Goal: Task Accomplishment & Management: Complete application form

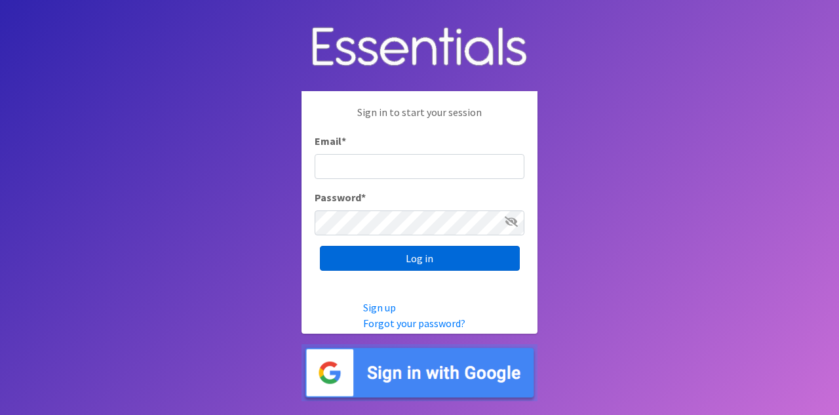
type input "[EMAIL_ADDRESS][DOMAIN_NAME]"
click at [379, 260] on input "Log in" at bounding box center [420, 258] width 200 height 25
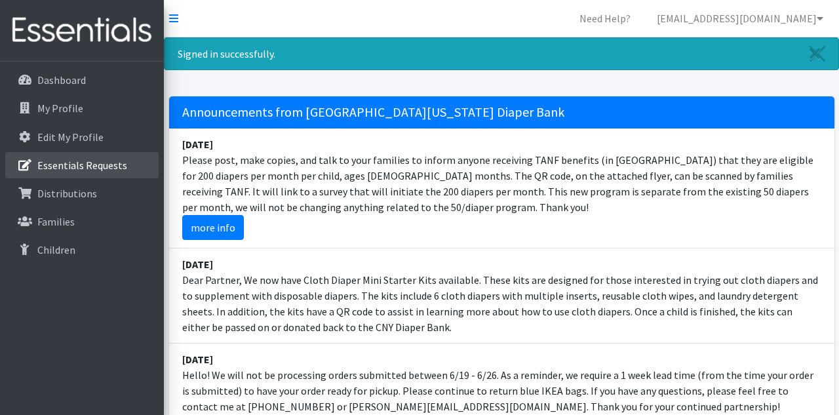
click at [101, 169] on p "Essentials Requests" at bounding box center [82, 165] width 90 height 13
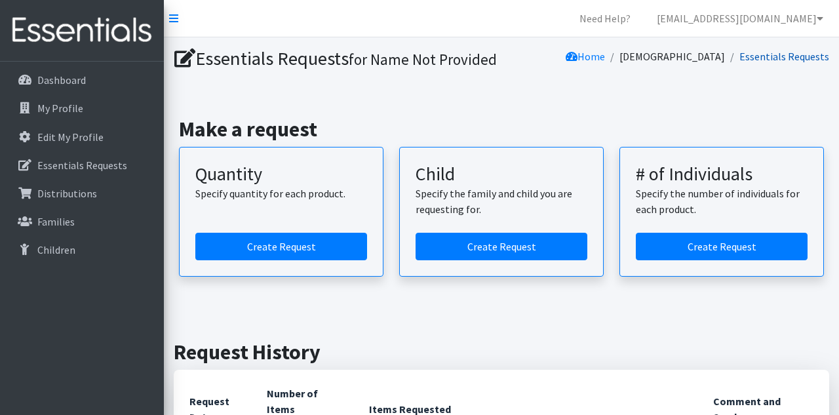
click at [757, 58] on link "Essentials Requests" at bounding box center [784, 56] width 90 height 13
click at [176, 16] on icon at bounding box center [173, 18] width 9 height 10
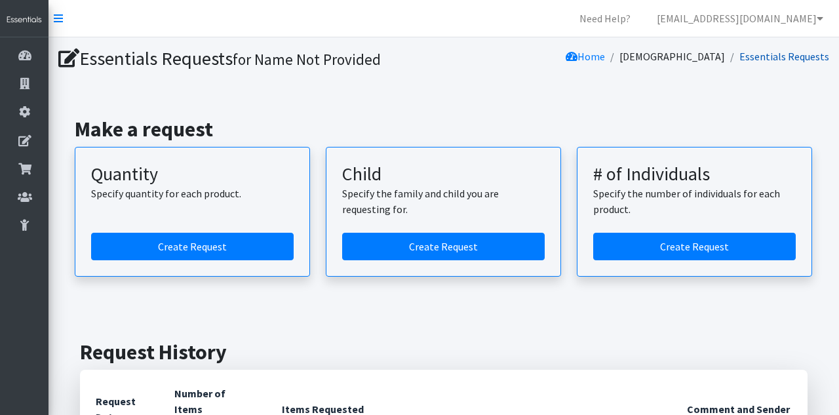
click at [762, 60] on link "Essentials Requests" at bounding box center [784, 56] width 90 height 13
click at [59, 22] on icon at bounding box center [58, 18] width 9 height 10
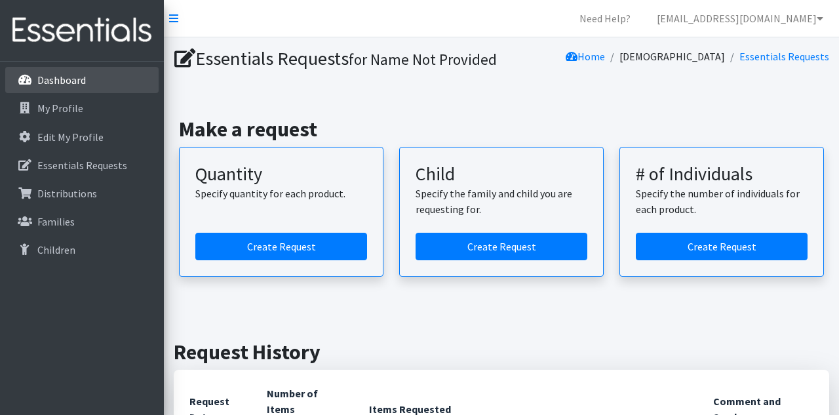
click at [48, 80] on p "Dashboard" at bounding box center [61, 79] width 48 height 13
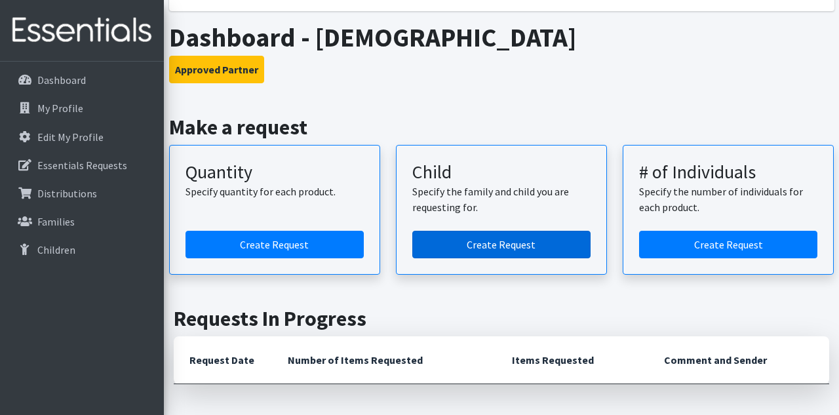
scroll to position [581, 0]
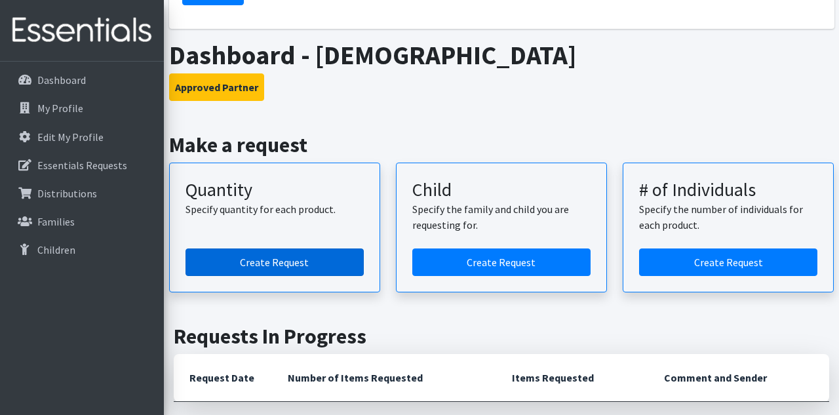
click at [278, 258] on link "Create Request" at bounding box center [274, 262] width 178 height 28
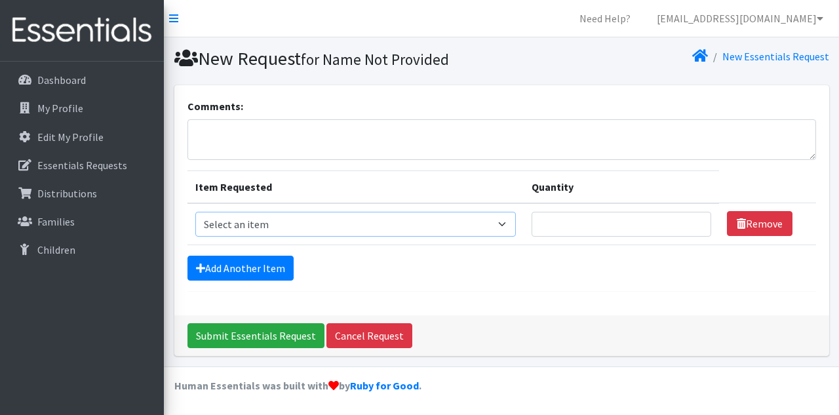
click at [494, 222] on select "Select an item 2T3T(30/child) 3T4T(30/child) 4T5T(30/child) Cloth Diaper Kit (s…" at bounding box center [355, 224] width 321 height 25
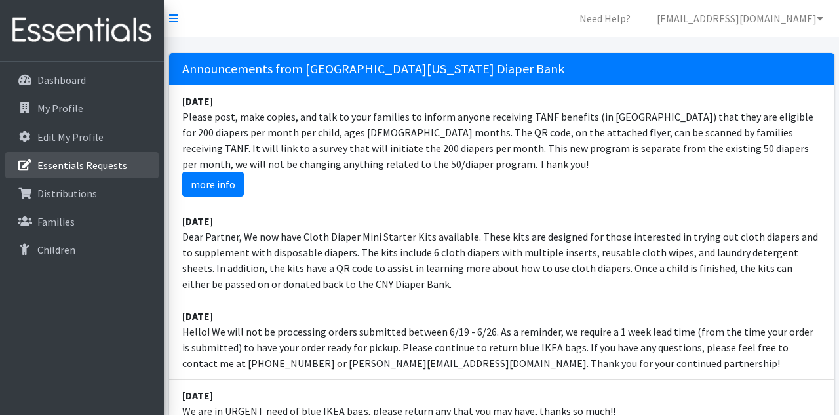
click at [105, 168] on p "Essentials Requests" at bounding box center [82, 165] width 90 height 13
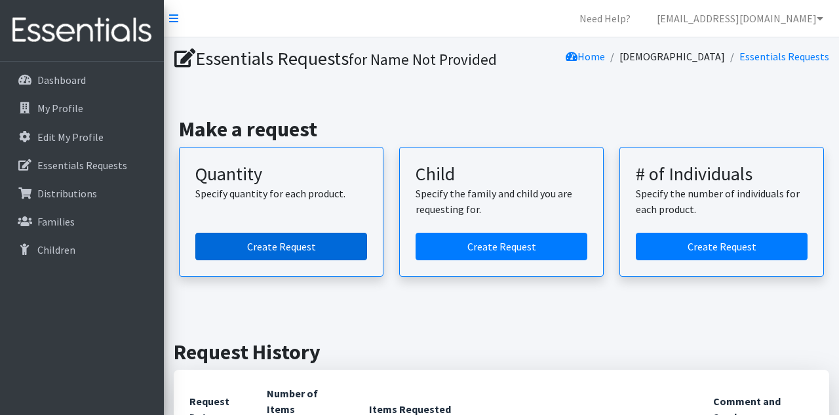
click at [290, 260] on link "Create Request" at bounding box center [281, 247] width 172 height 28
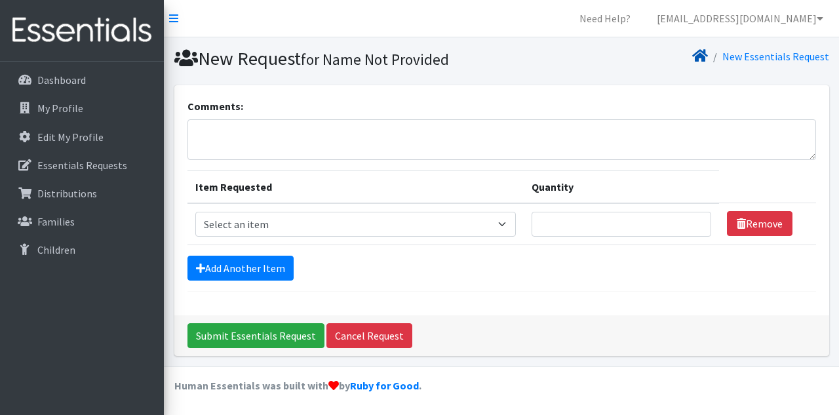
click at [702, 58] on icon at bounding box center [700, 55] width 16 height 10
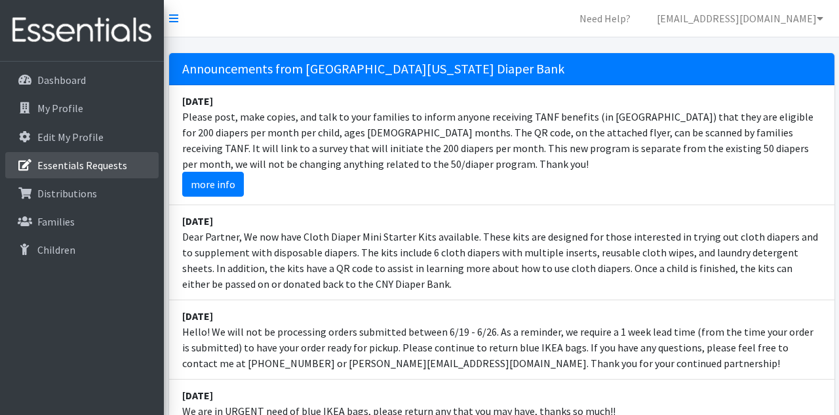
click at [58, 164] on p "Essentials Requests" at bounding box center [82, 165] width 90 height 13
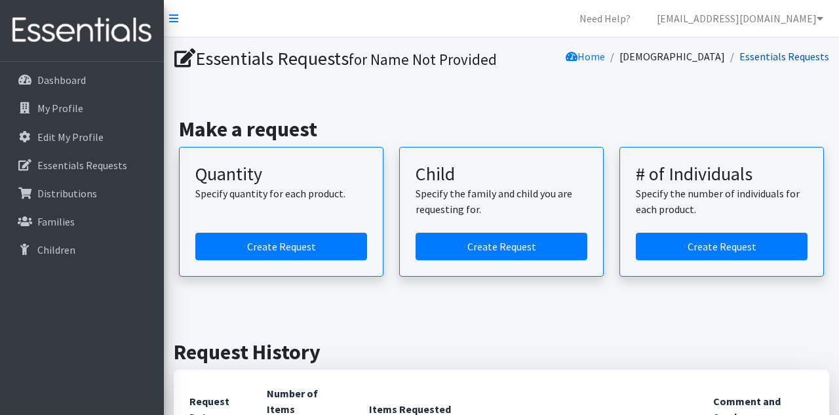
click at [760, 58] on link "Essentials Requests" at bounding box center [784, 56] width 90 height 13
click at [822, 17] on icon at bounding box center [820, 18] width 7 height 10
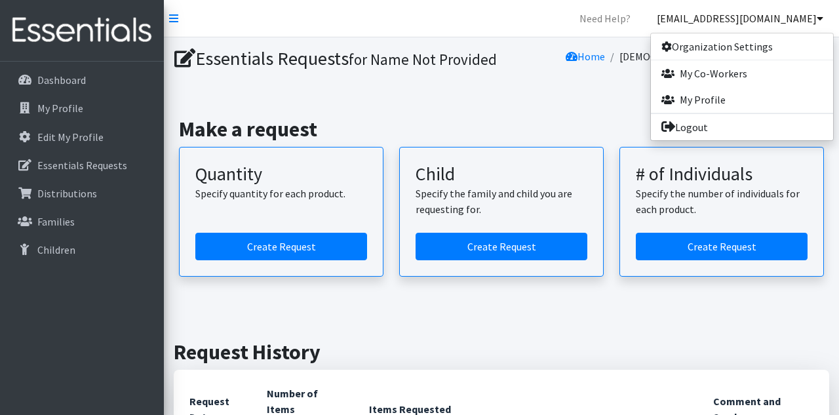
click at [570, 85] on section "Essentials Requests for Name Not Provided Home All Saints Church Essentials Req…" at bounding box center [501, 61] width 675 height 48
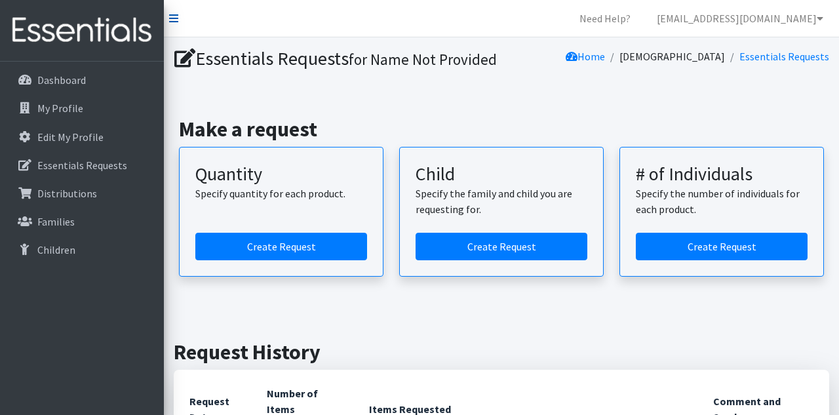
click at [176, 14] on icon at bounding box center [173, 18] width 9 height 10
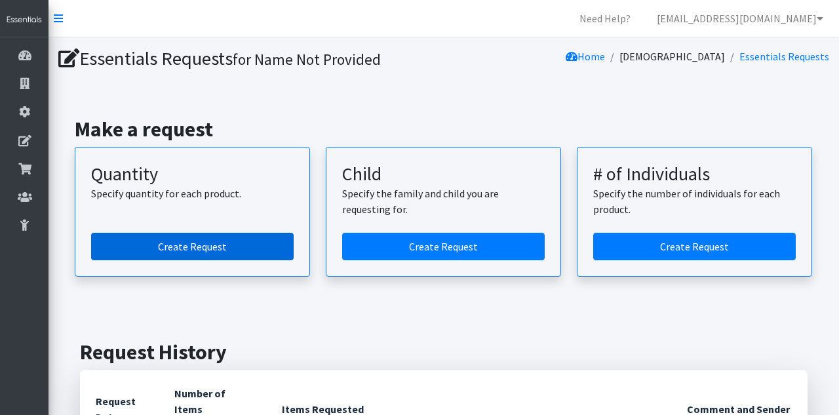
click at [186, 250] on link "Create Request" at bounding box center [192, 247] width 203 height 28
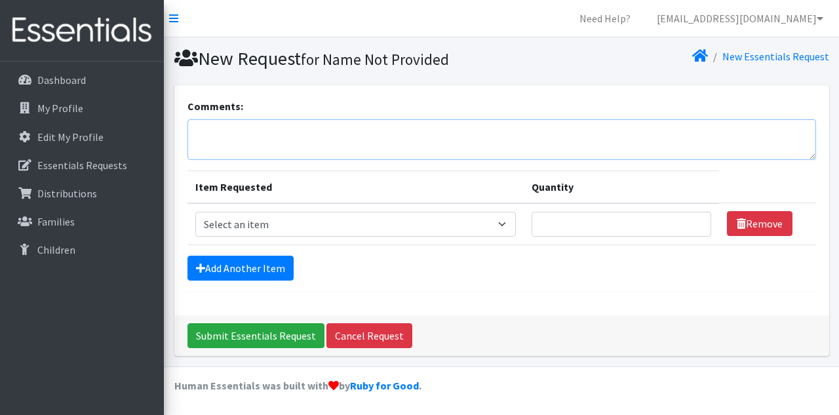
click at [260, 130] on textarea "Comments:" at bounding box center [501, 139] width 629 height 41
type textarea "Please send us as many wipees as possible."
click at [492, 222] on select "Select an item 2T3T(30/child) 3T4T(30/child) 4T5T(30/child) Cloth Diaper Kit (s…" at bounding box center [355, 224] width 321 height 25
select select "961"
click at [195, 212] on select "Select an item 2T3T(30/child) 3T4T(30/child) 4T5T(30/child) Cloth Diaper Kit (s…" at bounding box center [355, 224] width 321 height 25
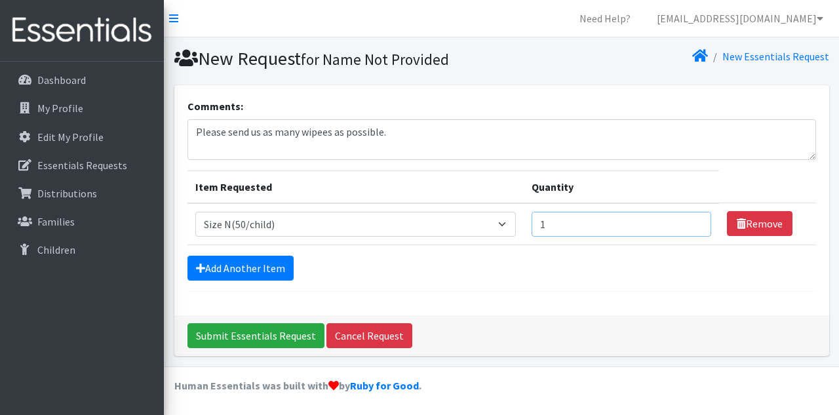
click at [697, 222] on input "1" at bounding box center [622, 224] width 180 height 25
click at [697, 222] on input "2" at bounding box center [622, 224] width 180 height 25
click at [699, 223] on input "1" at bounding box center [622, 224] width 180 height 25
drag, startPoint x: 551, startPoint y: 222, endPoint x: 530, endPoint y: 227, distance: 21.8
click at [532, 227] on input "1" at bounding box center [622, 224] width 180 height 25
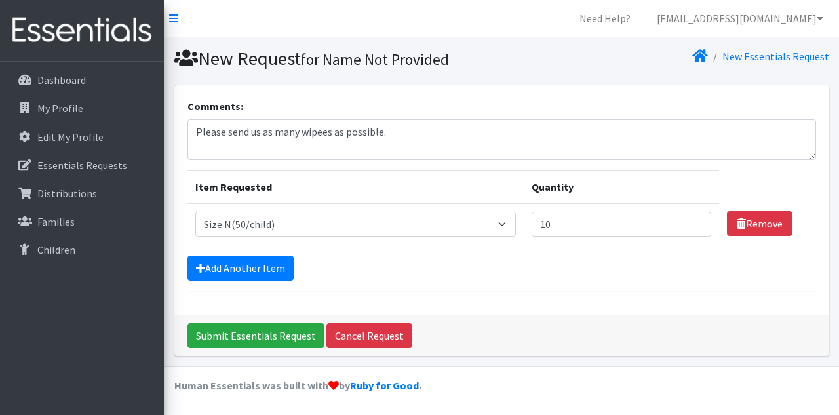
click at [556, 242] on td "Quantity 10" at bounding box center [621, 224] width 195 height 42
click at [551, 250] on form "Comments: Please send us as many wipees as possible. Item Requested Quantity It…" at bounding box center [501, 194] width 629 height 193
click at [491, 223] on select "Select an item 2T3T(30/child) 3T4T(30/child) 4T5T(30/child) Cloth Diaper Kit (s…" at bounding box center [355, 224] width 321 height 25
click at [545, 226] on input "10" at bounding box center [622, 224] width 180 height 25
click at [697, 220] on input "88" at bounding box center [622, 224] width 180 height 25
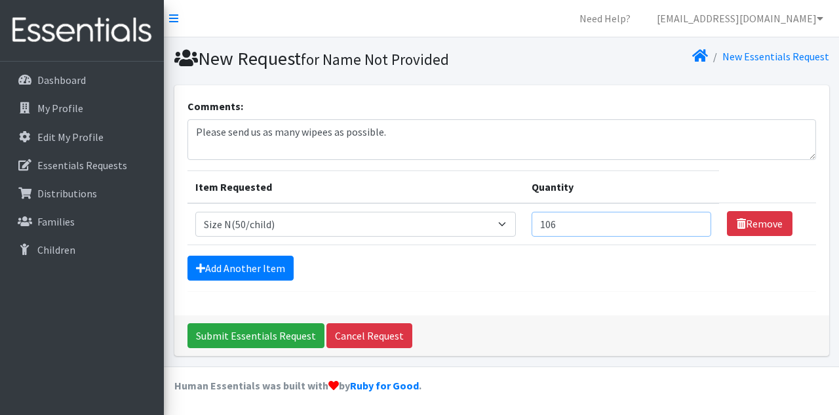
click at [698, 220] on input "106" at bounding box center [622, 224] width 180 height 25
click at [699, 225] on input "105" at bounding box center [622, 224] width 180 height 25
click at [699, 225] on input "104" at bounding box center [622, 224] width 180 height 25
click at [699, 225] on input "103" at bounding box center [622, 224] width 180 height 25
click at [699, 225] on input "102" at bounding box center [622, 224] width 180 height 25
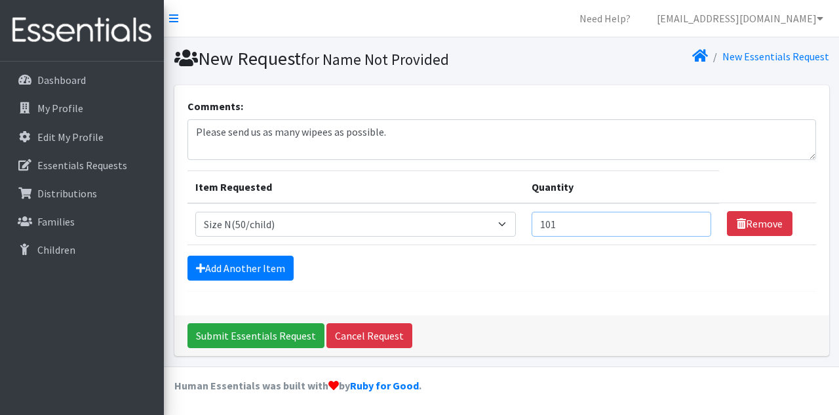
click at [699, 225] on input "101" at bounding box center [622, 224] width 180 height 25
type input "100"
click at [699, 225] on input "100" at bounding box center [622, 224] width 180 height 25
click at [257, 266] on link "Add Another Item" at bounding box center [240, 268] width 106 height 25
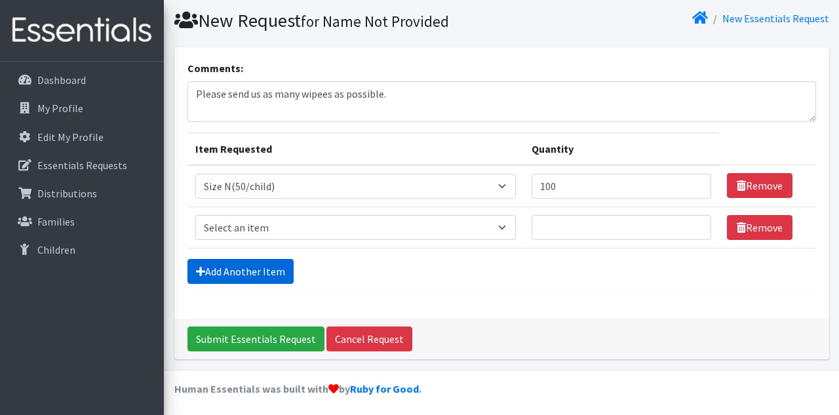
scroll to position [39, 0]
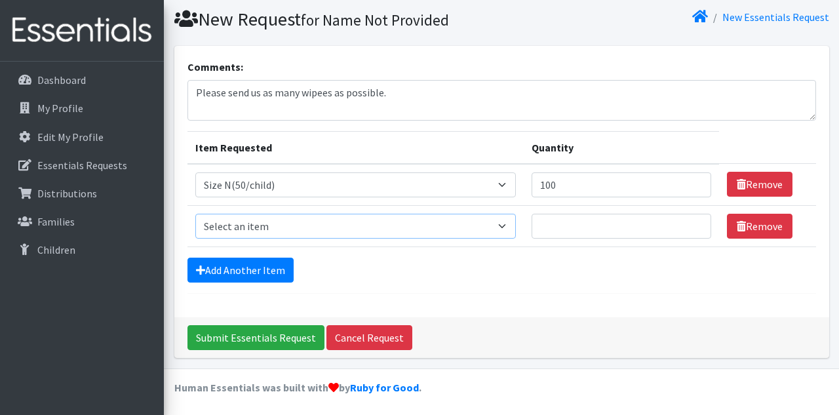
click at [491, 224] on select "Select an item 2T3T(30/child) 3T4T(30/child) 4T5T(30/child) Cloth Diaper Kit (s…" at bounding box center [355, 226] width 321 height 25
select select "950"
click at [195, 214] on select "Select an item 2T3T(30/child) 3T4T(30/child) 4T5T(30/child) Cloth Diaper Kit (s…" at bounding box center [355, 226] width 321 height 25
click at [577, 227] on input "Quantity" at bounding box center [622, 226] width 180 height 25
type input "50"
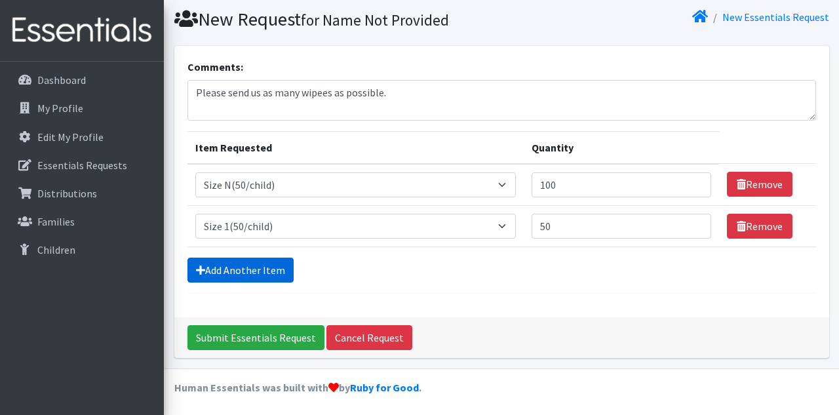
click at [273, 264] on link "Add Another Item" at bounding box center [240, 270] width 106 height 25
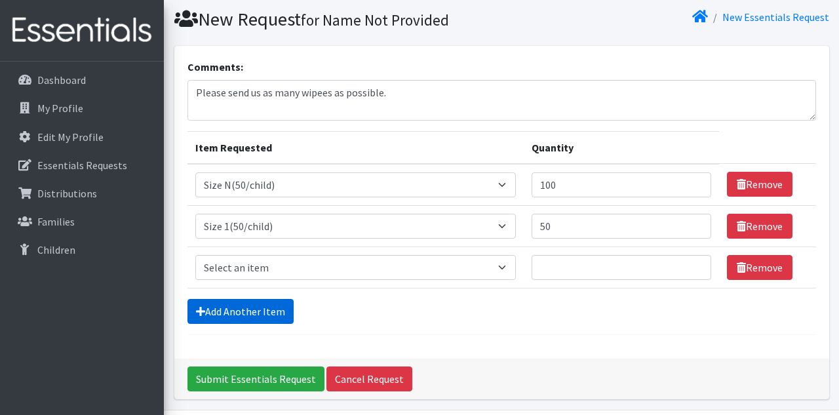
scroll to position [80, 0]
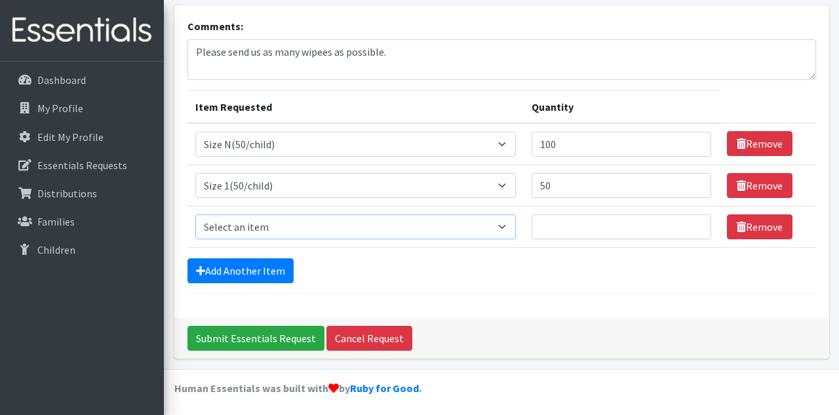
click at [493, 222] on select "Select an item 2T3T(30/child) 3T4T(30/child) 4T5T(30/child) Cloth Diaper Kit (s…" at bounding box center [355, 226] width 321 height 25
select select "951"
click at [195, 214] on select "Select an item 2T3T(30/child) 3T4T(30/child) 4T5T(30/child) Cloth Diaper Kit (s…" at bounding box center [355, 226] width 321 height 25
click at [545, 229] on input "Quantity" at bounding box center [622, 226] width 180 height 25
type input "0"
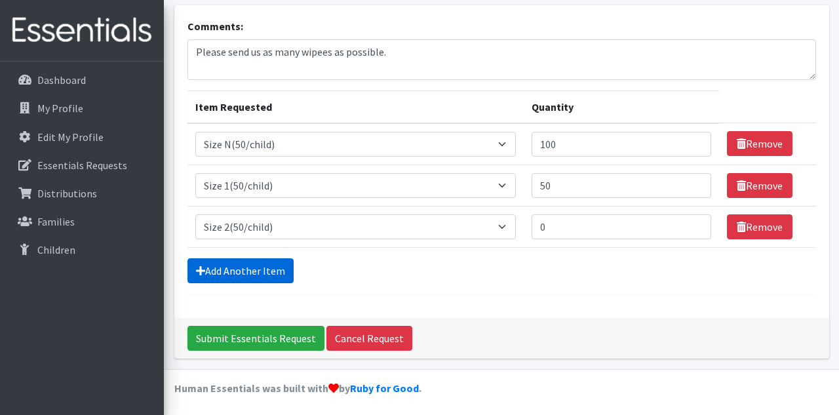
click at [280, 265] on link "Add Another Item" at bounding box center [240, 270] width 106 height 25
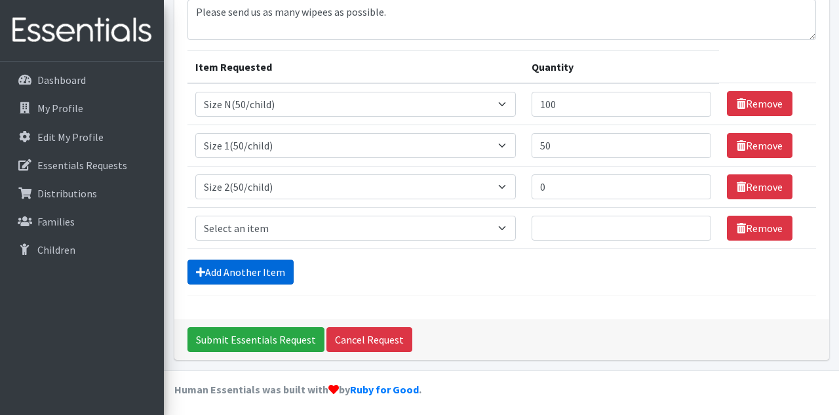
scroll to position [121, 0]
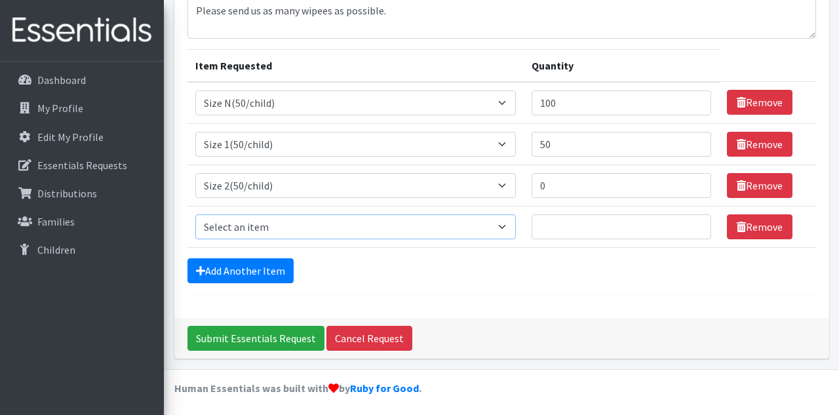
click at [257, 222] on select "Select an item 2T3T(30/child) 3T4T(30/child) 4T5T(30/child) Cloth Diaper Kit (s…" at bounding box center [355, 226] width 321 height 25
select select "954"
click at [195, 214] on select "Select an item 2T3T(30/child) 3T4T(30/child) 4T5T(30/child) Cloth Diaper Kit (s…" at bounding box center [355, 226] width 321 height 25
click at [535, 229] on input "Quantity" at bounding box center [622, 226] width 180 height 25
type input "0"
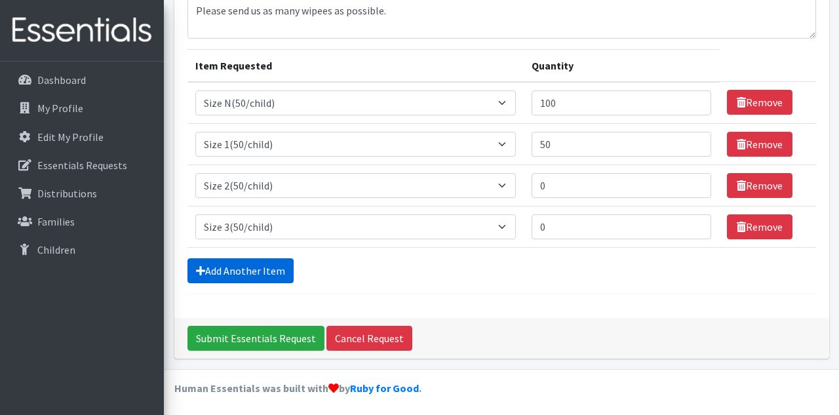
click at [263, 269] on link "Add Another Item" at bounding box center [240, 270] width 106 height 25
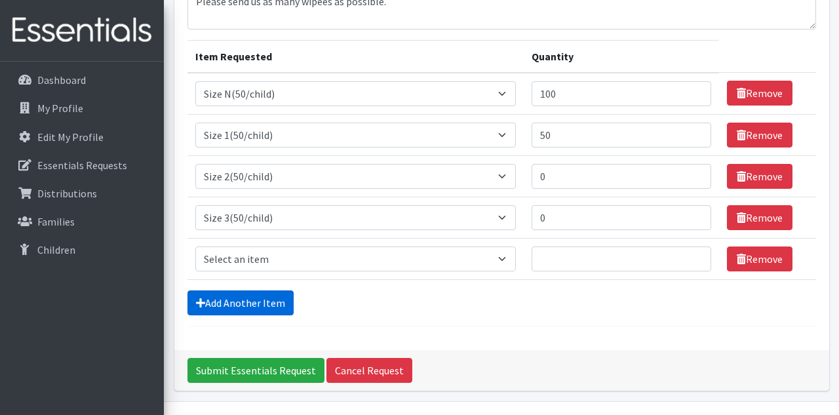
scroll to position [163, 0]
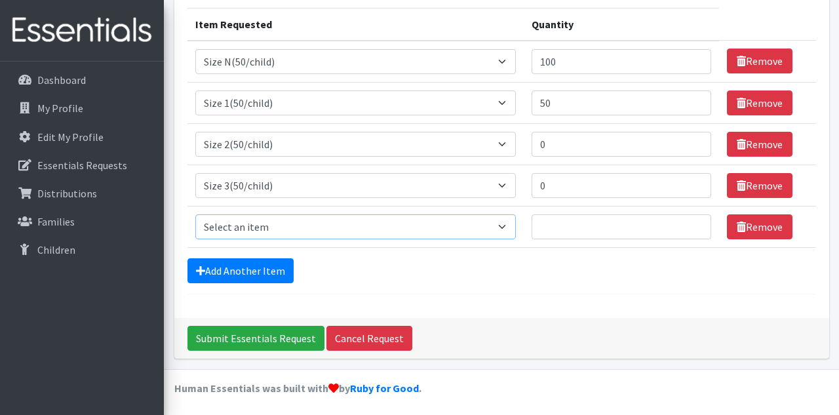
click at [319, 226] on select "Select an item 2T3T(30/child) 3T4T(30/child) 4T5T(30/child) Cloth Diaper Kit (s…" at bounding box center [355, 226] width 321 height 25
select select "964"
click at [195, 214] on select "Select an item 2T3T(30/child) 3T4T(30/child) 4T5T(30/child) Cloth Diaper Kit (s…" at bounding box center [355, 226] width 321 height 25
click at [558, 222] on input "Quantity" at bounding box center [622, 226] width 180 height 25
type input "150"
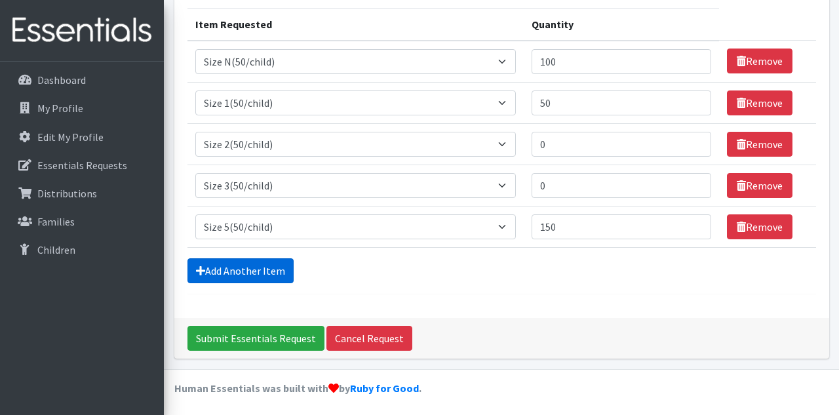
click at [275, 271] on link "Add Another Item" at bounding box center [240, 270] width 106 height 25
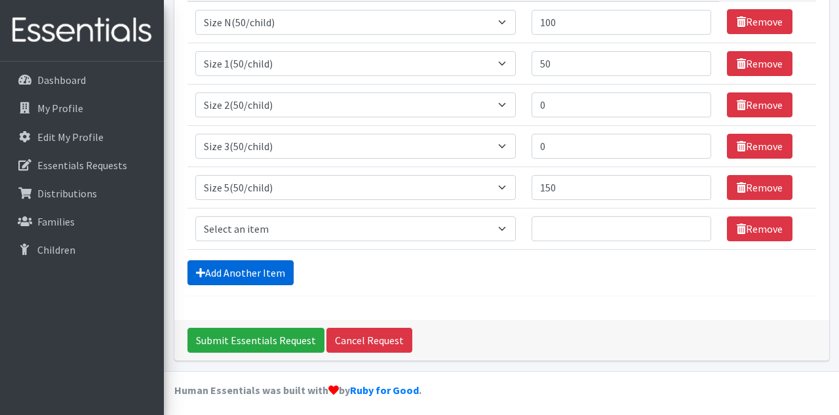
scroll to position [203, 0]
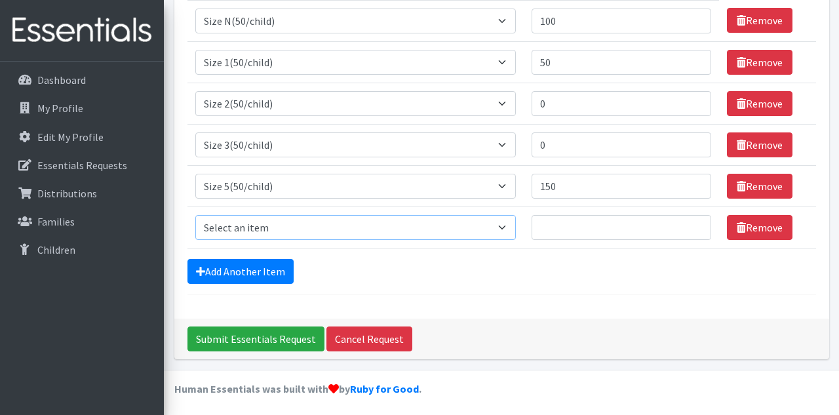
click at [494, 222] on select "Select an item 2T3T(30/child) 3T4T(30/child) 4T5T(30/child) Cloth Diaper Kit (s…" at bounding box center [355, 227] width 321 height 25
select select "964"
click at [195, 215] on select "Select an item 2T3T(30/child) 3T4T(30/child) 4T5T(30/child) Cloth Diaper Kit (s…" at bounding box center [355, 227] width 321 height 25
click at [536, 219] on input "Quantity" at bounding box center [622, 227] width 180 height 25
type input "3000"
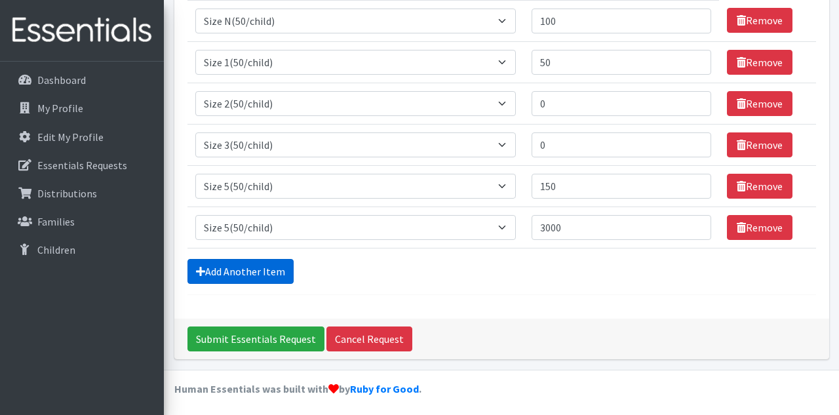
click at [265, 268] on link "Add Another Item" at bounding box center [240, 271] width 106 height 25
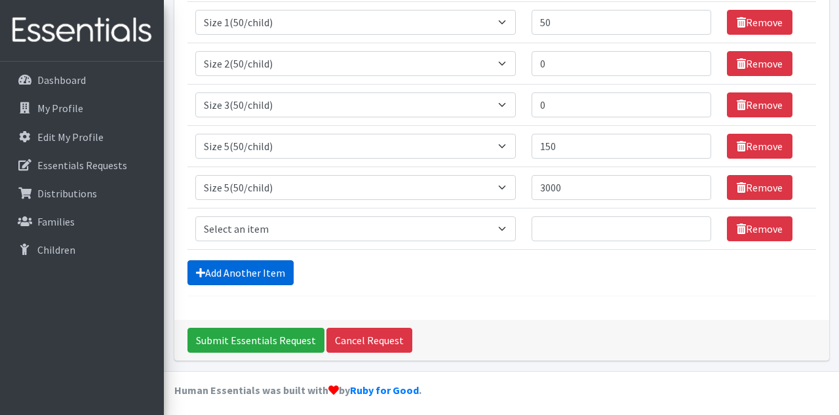
scroll to position [244, 0]
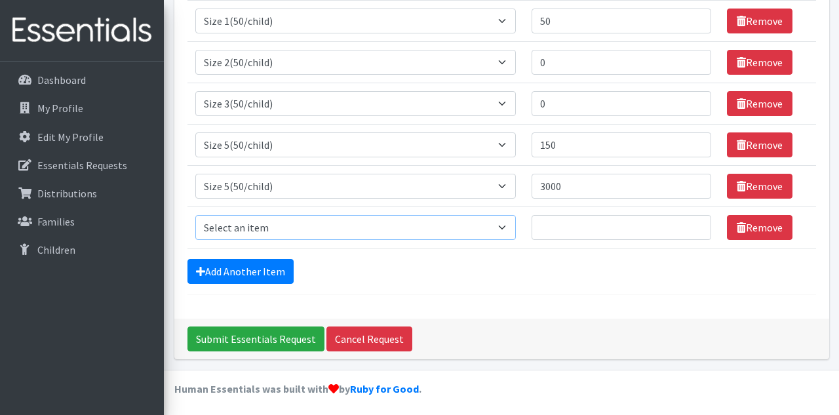
click at [267, 222] on select "Select an item 2T3T(30/child) 3T4T(30/child) 4T5T(30/child) Cloth Diaper Kit (s…" at bounding box center [355, 227] width 321 height 25
select select "961"
click at [195, 215] on select "Select an item 2T3T(30/child) 3T4T(30/child) 4T5T(30/child) Cloth Diaper Kit (s…" at bounding box center [355, 227] width 321 height 25
drag, startPoint x: 536, startPoint y: 221, endPoint x: 544, endPoint y: 231, distance: 12.6
click at [536, 221] on input "Quantity" at bounding box center [622, 227] width 180 height 25
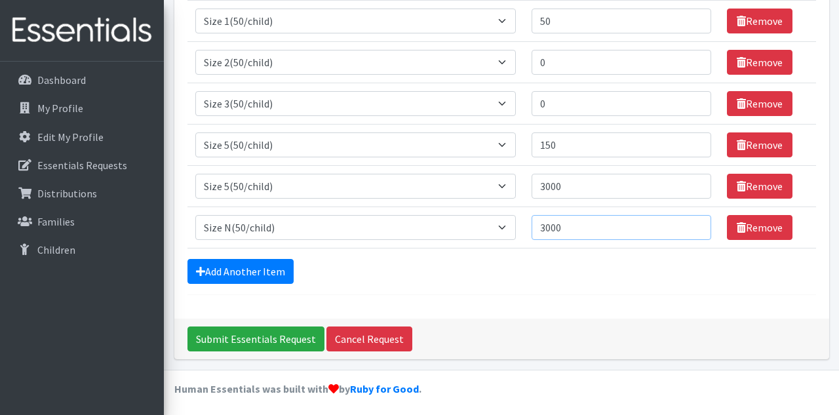
type input "3000"
click at [495, 224] on select "Select an item 2T3T(30/child) 3T4T(30/child) 4T5T(30/child) Cloth Diaper Kit (s…" at bounding box center [355, 227] width 321 height 25
select select "966"
click at [195, 215] on select "Select an item 2T3T(30/child) 3T4T(30/child) 4T5T(30/child) Cloth Diaper Kit (s…" at bounding box center [355, 227] width 321 height 25
click at [264, 269] on link "Add Another Item" at bounding box center [240, 271] width 106 height 25
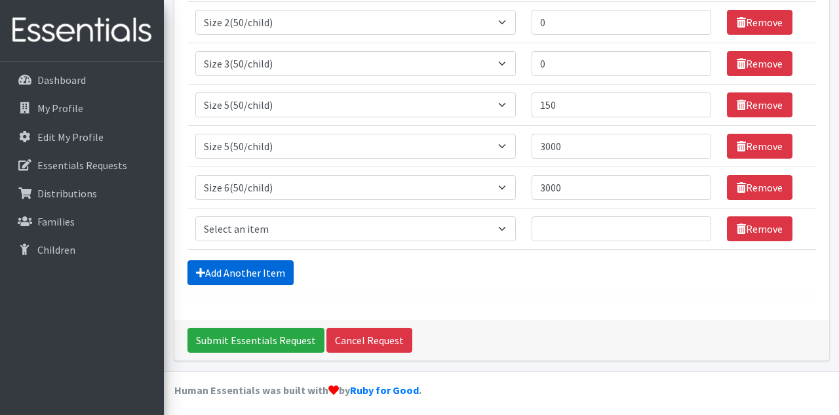
scroll to position [286, 0]
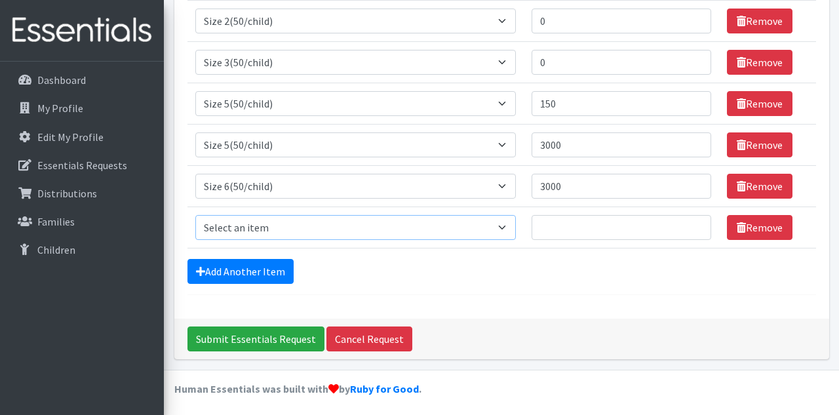
click at [492, 223] on select "Select an item 2T3T(30/child) 3T4T(30/child) 4T5T(30/child) Cloth Diaper Kit (s…" at bounding box center [355, 227] width 321 height 25
select select "6571"
click at [195, 215] on select "Select an item 2T3T(30/child) 3T4T(30/child) 4T5T(30/child) Cloth Diaper Kit (s…" at bounding box center [355, 227] width 321 height 25
click at [532, 227] on input "Quantity" at bounding box center [622, 227] width 180 height 25
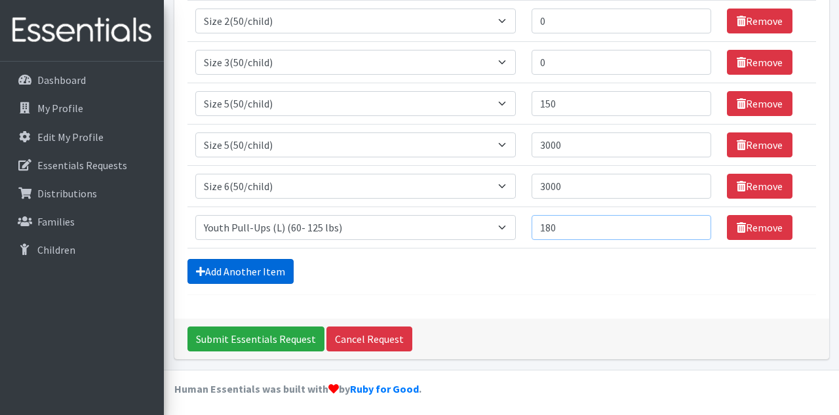
type input "180"
click at [248, 267] on link "Add Another Item" at bounding box center [240, 271] width 106 height 25
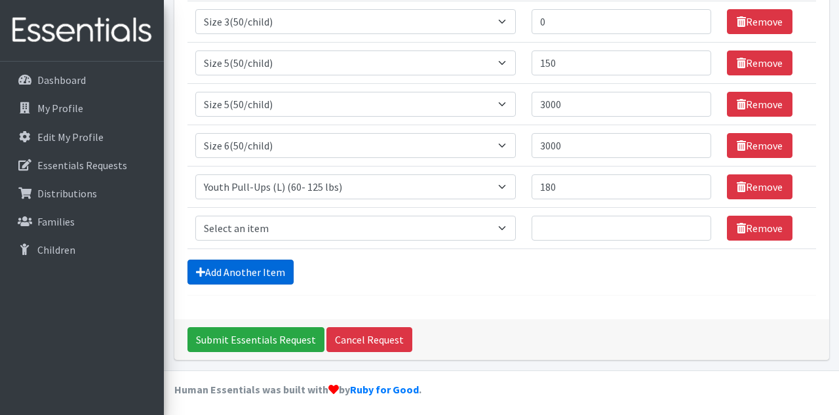
scroll to position [326, 0]
click at [492, 225] on select "Select an item 2T3T(30/child) 3T4T(30/child) 4T5T(30/child) Cloth Diaper Kit (s…" at bounding box center [355, 228] width 321 height 25
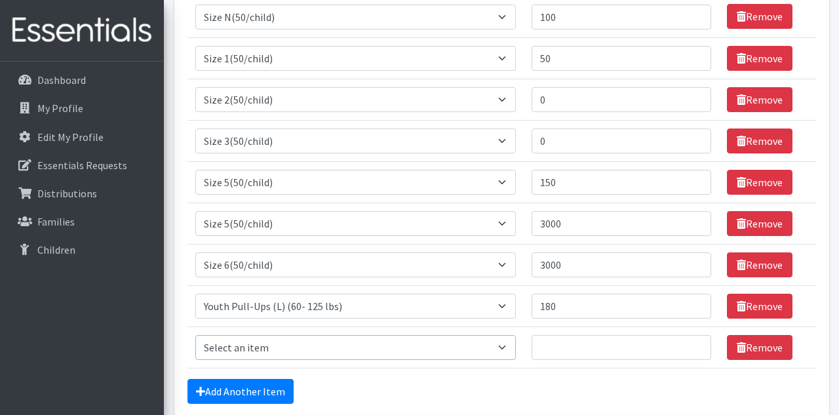
scroll to position [208, 0]
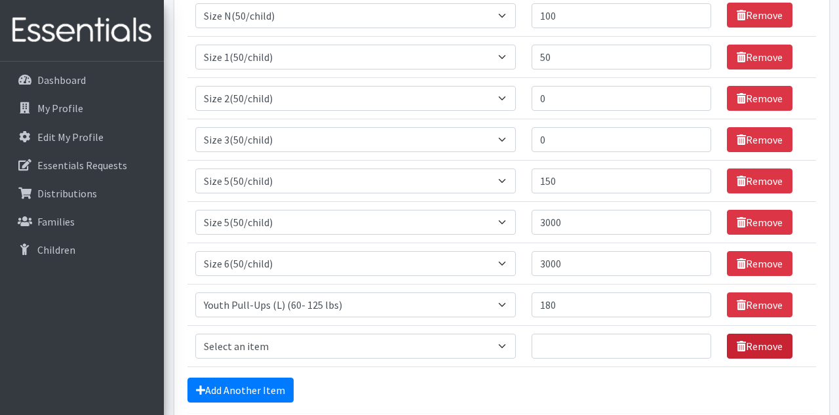
click at [763, 351] on link "Remove" at bounding box center [760, 346] width 66 height 25
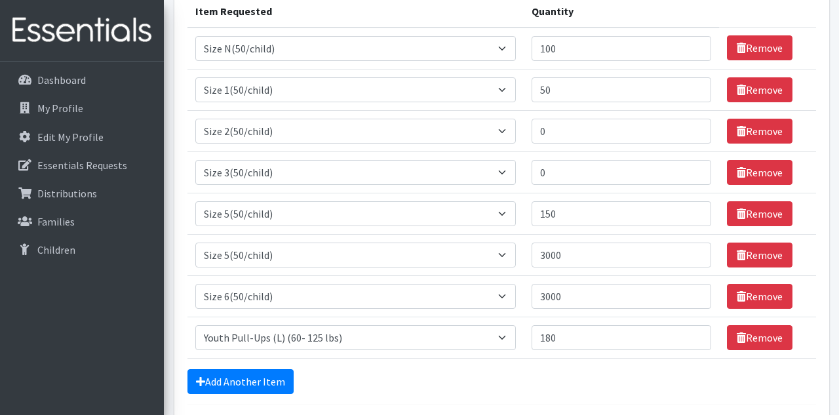
scroll to position [209, 0]
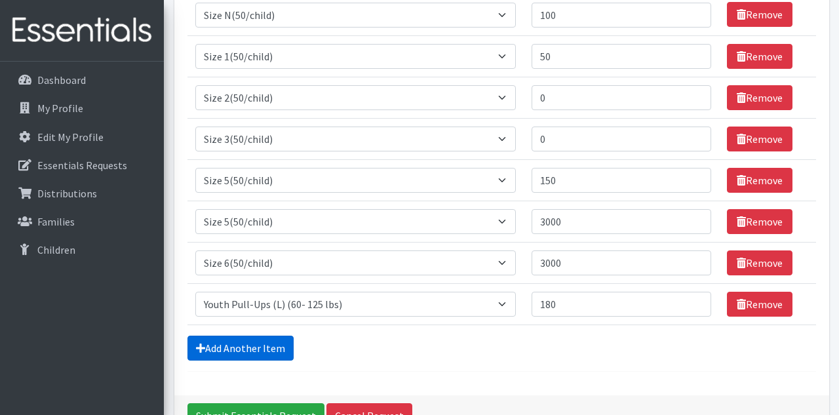
click at [226, 347] on link "Add Another Item" at bounding box center [240, 348] width 106 height 25
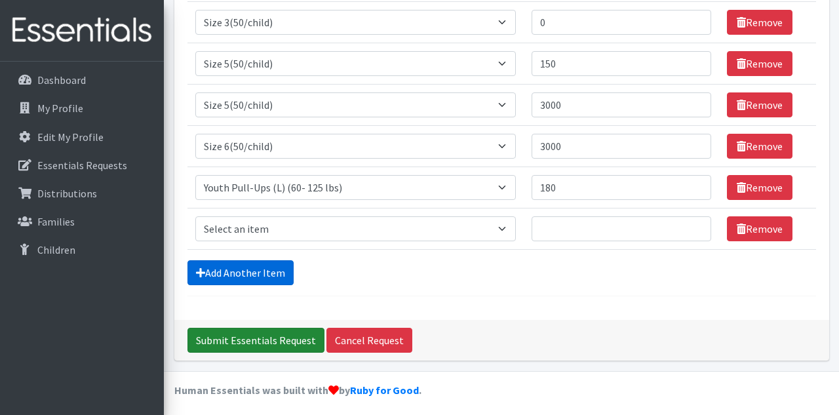
scroll to position [326, 0]
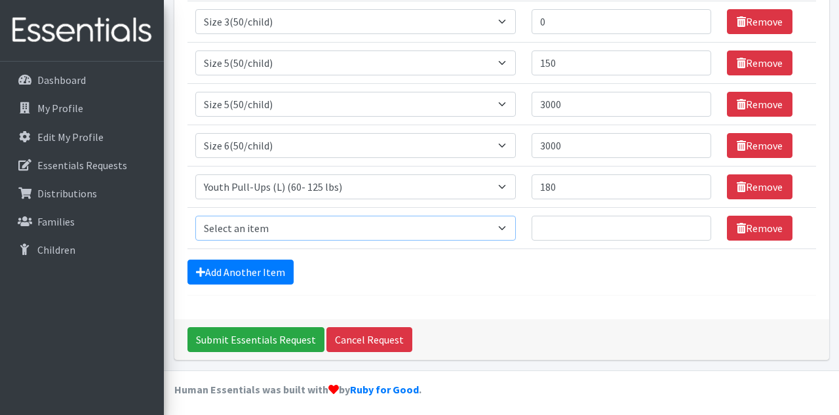
click at [493, 225] on select "Select an item 2T3T(30/child) 3T4T(30/child) 4T5T(30/child) Cloth Diaper Kit (s…" at bounding box center [355, 228] width 321 height 25
select select "941"
click at [195, 216] on select "Select an item 2T3T(30/child) 3T4T(30/child) 4T5T(30/child) Cloth Diaper Kit (s…" at bounding box center [355, 228] width 321 height 25
click at [540, 227] on input "Quantity" at bounding box center [622, 228] width 180 height 25
type input "90"
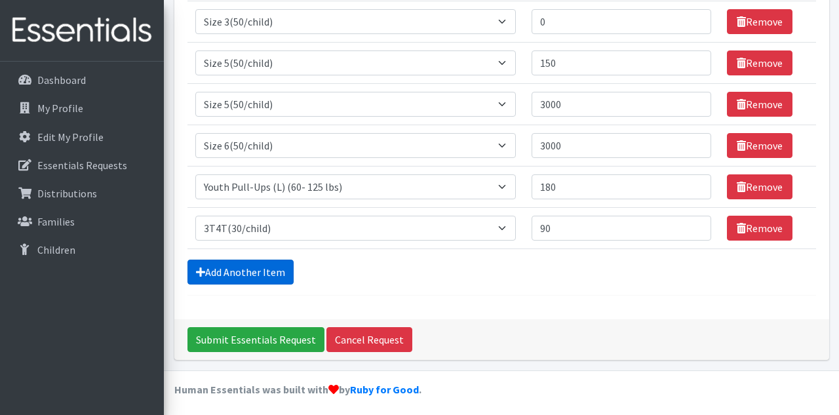
click at [230, 265] on link "Add Another Item" at bounding box center [240, 272] width 106 height 25
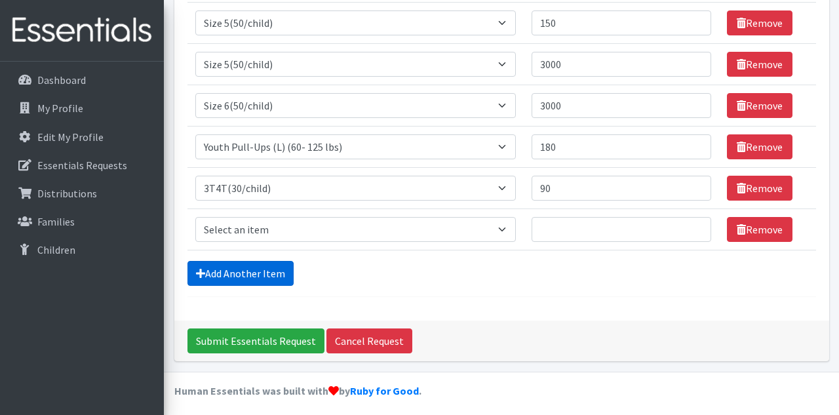
scroll to position [368, 0]
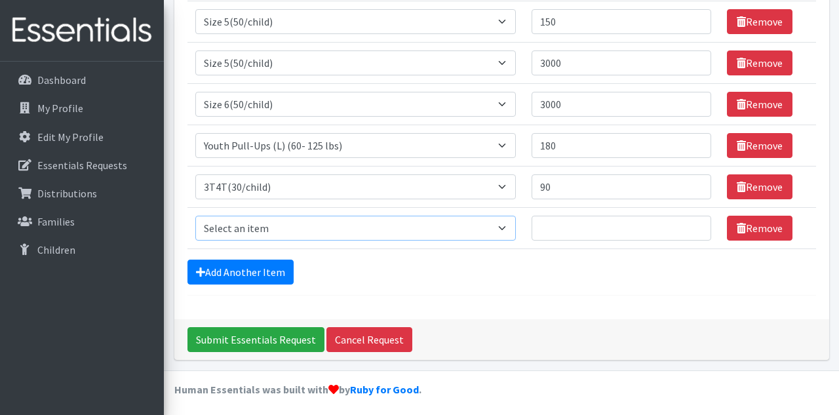
click at [493, 223] on select "Select an item 2T3T(30/child) 3T4T(30/child) 4T5T(30/child) Cloth Diaper Kit (s…" at bounding box center [355, 228] width 321 height 25
select select "963"
click at [195, 216] on select "Select an item 2T3T(30/child) 3T4T(30/child) 4T5T(30/child) Cloth Diaper Kit (s…" at bounding box center [355, 228] width 321 height 25
click at [752, 225] on link "Remove" at bounding box center [760, 228] width 66 height 25
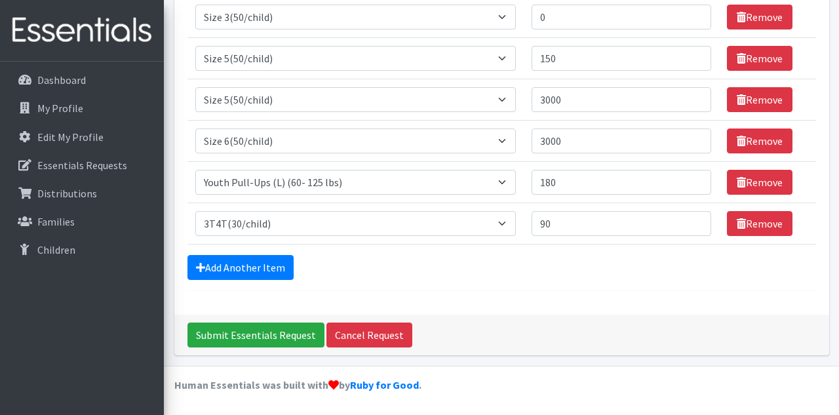
scroll to position [326, 0]
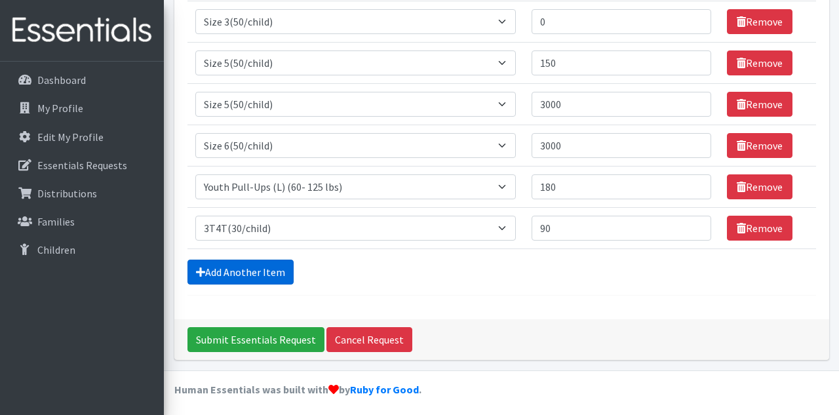
click at [237, 269] on link "Add Another Item" at bounding box center [240, 272] width 106 height 25
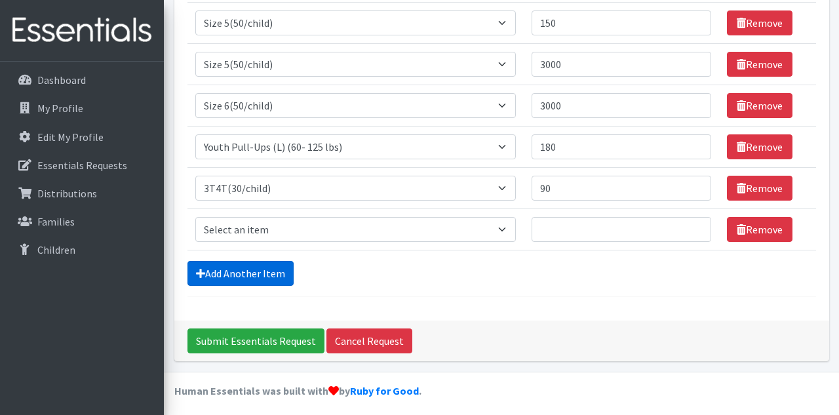
scroll to position [368, 0]
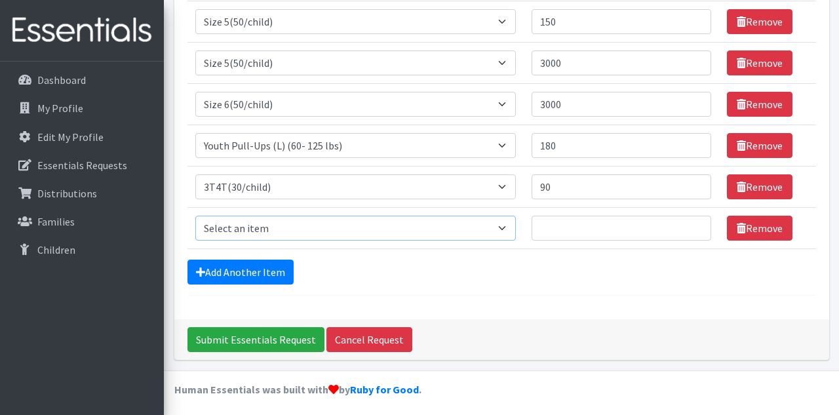
click at [493, 223] on select "Select an item 2T3T(30/child) 3T4T(30/child) 4T5T(30/child) Cloth Diaper Kit (s…" at bounding box center [355, 228] width 321 height 25
select select "953"
click at [195, 216] on select "Select an item 2T3T(30/child) 3T4T(30/child) 4T5T(30/child) Cloth Diaper Kit (s…" at bounding box center [355, 228] width 321 height 25
click at [560, 231] on input "Quantity" at bounding box center [622, 228] width 180 height 25
type input "1050"
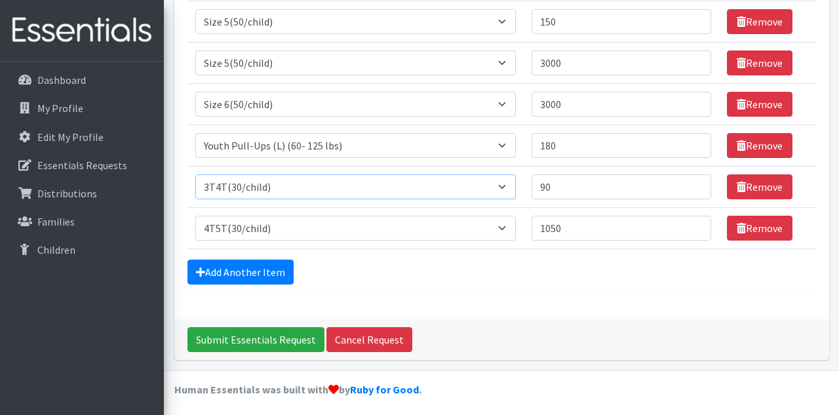
click at [496, 184] on select "Select an item 2T3T(30/child) 3T4T(30/child) 4T5T(30/child) Cloth Diaper Kit (s…" at bounding box center [355, 186] width 321 height 25
drag, startPoint x: 546, startPoint y: 185, endPoint x: 529, endPoint y: 181, distance: 17.5
click at [532, 181] on input "90" at bounding box center [622, 186] width 180 height 25
drag, startPoint x: 548, startPoint y: 187, endPoint x: 528, endPoint y: 187, distance: 19.7
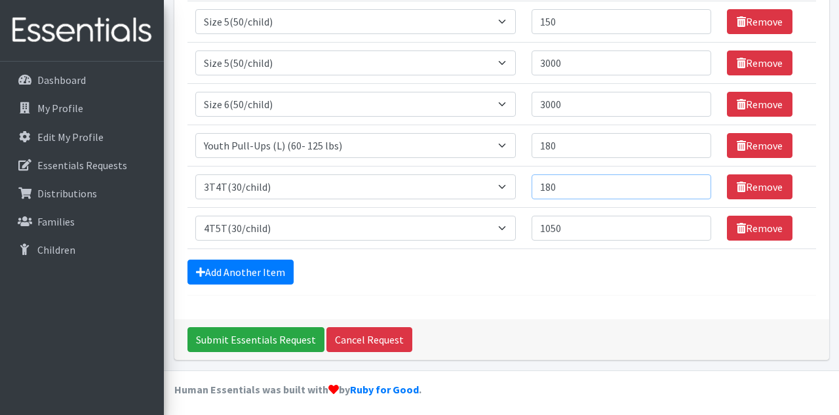
click at [532, 187] on input "180" at bounding box center [622, 186] width 180 height 25
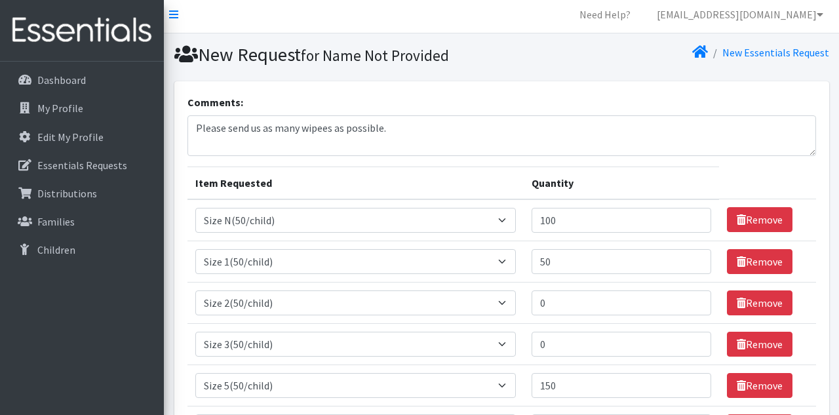
scroll to position [0, 0]
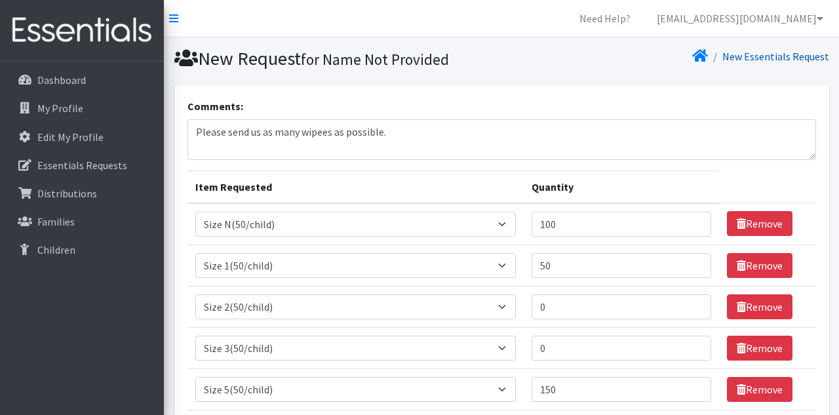
type input "300"
click at [741, 60] on link "New Essentials Request" at bounding box center [775, 56] width 107 height 13
click at [703, 54] on icon at bounding box center [700, 55] width 16 height 10
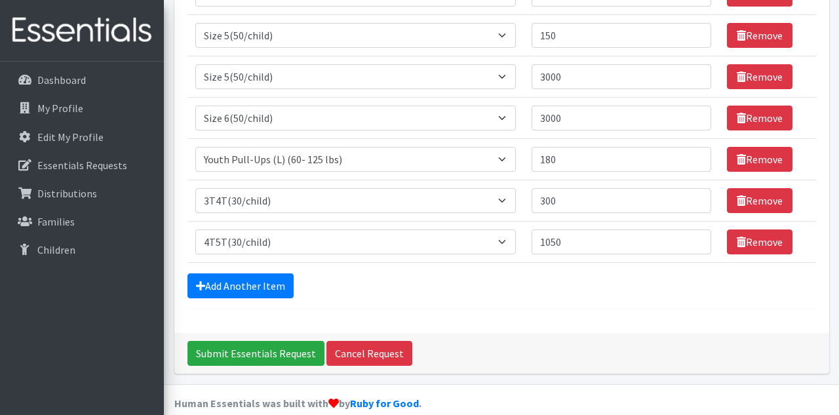
scroll to position [368, 0]
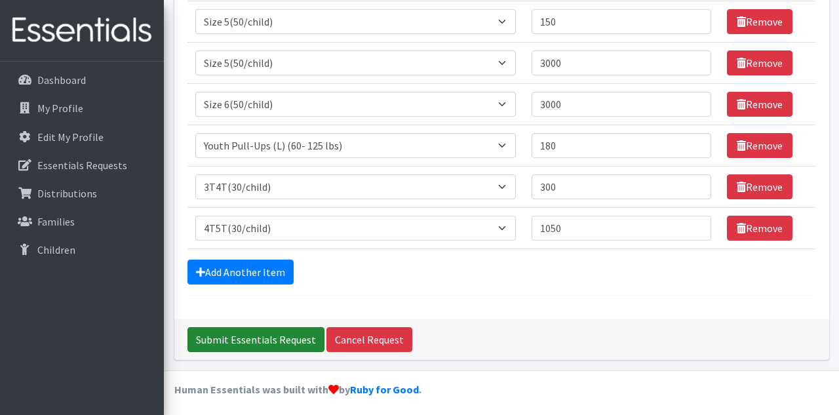
click at [255, 336] on input "Submit Essentials Request" at bounding box center [255, 339] width 137 height 25
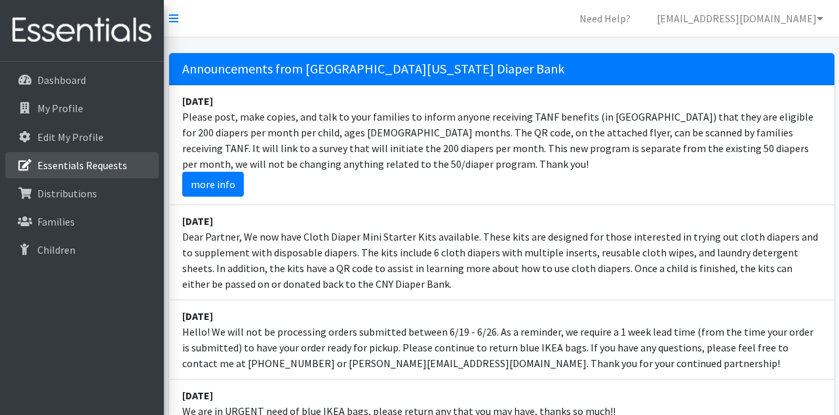
click at [79, 163] on p "Essentials Requests" at bounding box center [82, 165] width 90 height 13
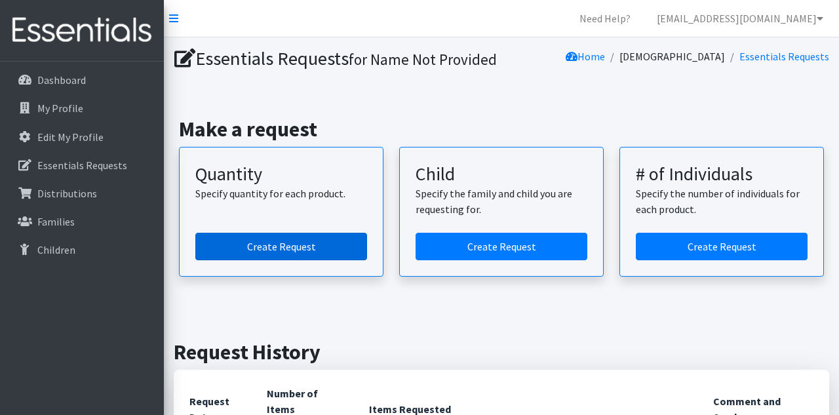
click at [284, 260] on link "Create Request" at bounding box center [281, 247] width 172 height 28
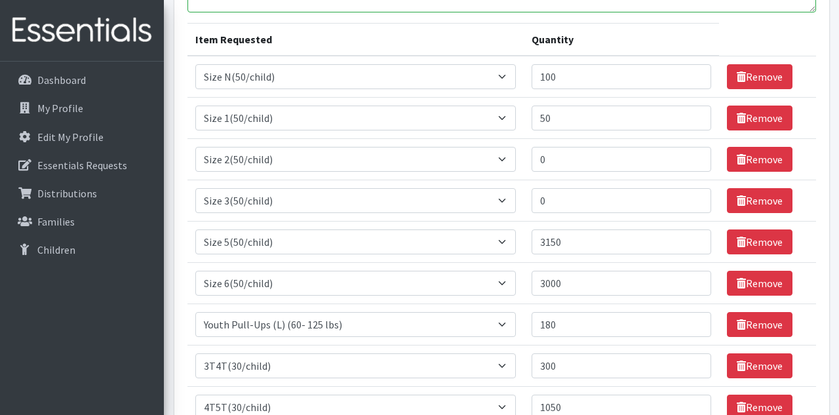
scroll to position [398, 0]
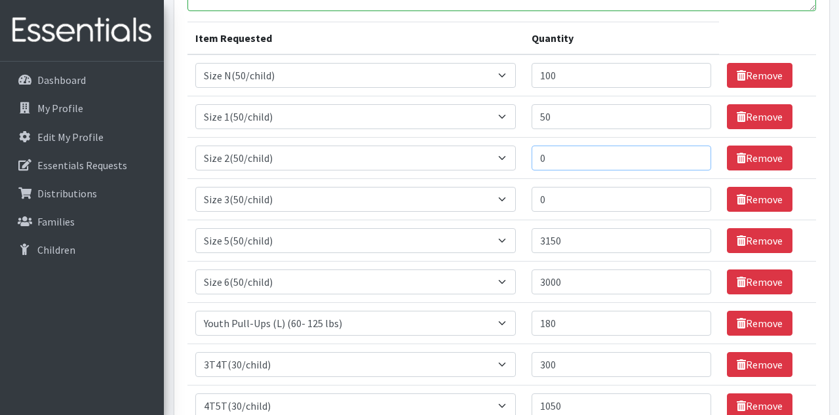
click at [545, 149] on input "0" at bounding box center [622, 157] width 180 height 25
type input "1"
type input "100"
click at [551, 192] on input "0" at bounding box center [622, 199] width 180 height 25
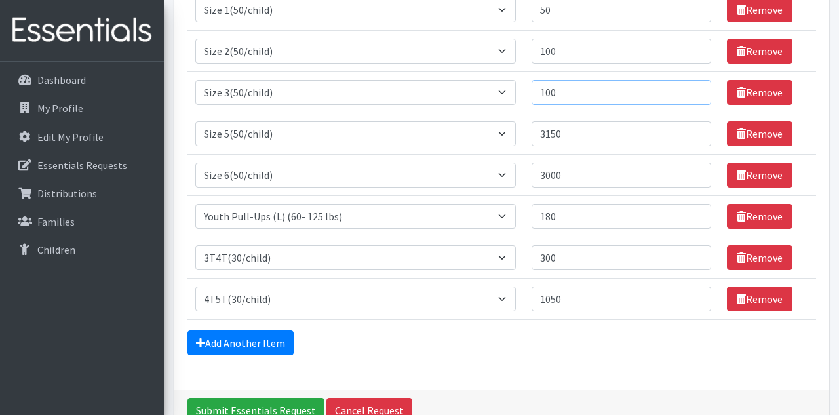
scroll to position [514, 0]
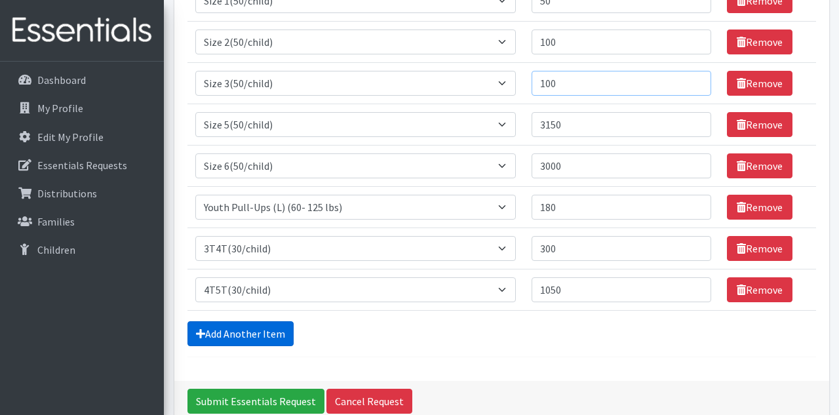
type input "100"
click at [269, 335] on link "Add Another Item" at bounding box center [240, 333] width 106 height 25
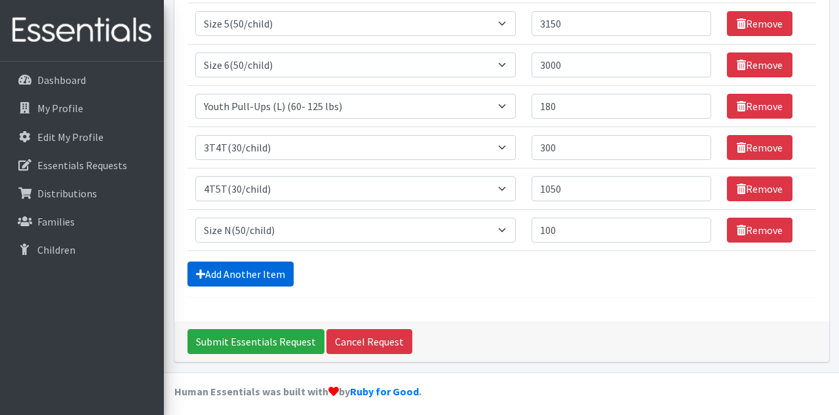
scroll to position [617, 0]
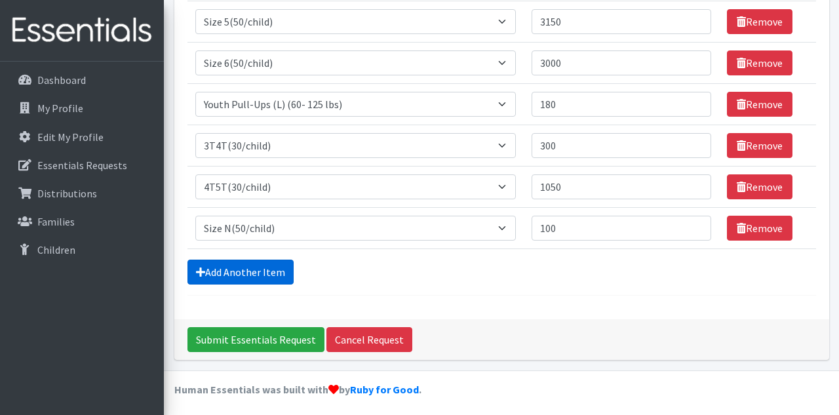
click at [250, 266] on link "Add Another Item" at bounding box center [240, 272] width 106 height 25
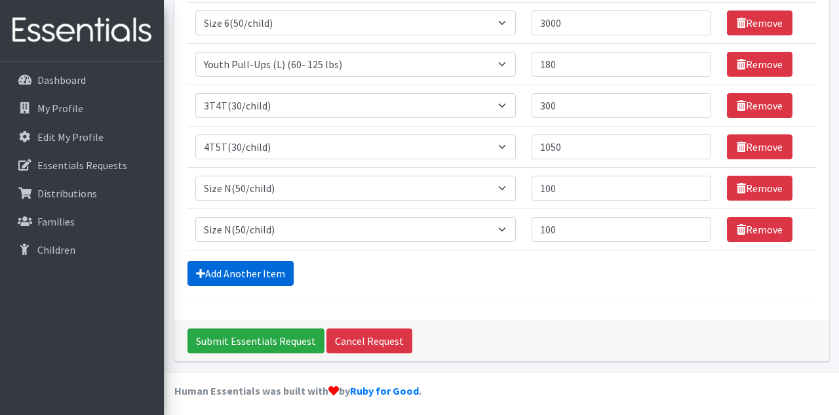
scroll to position [659, 0]
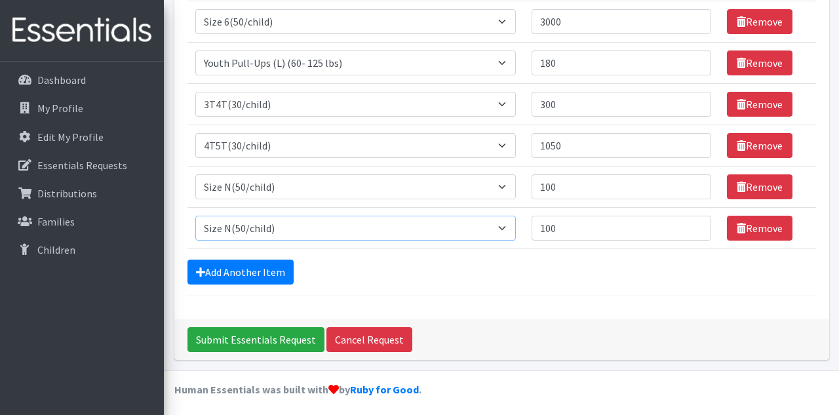
click at [492, 227] on select "Select an item 2T3T(30/child) 3T4T(30/child) 4T5T(30/child) Cloth Diaper Kit (s…" at bounding box center [355, 228] width 321 height 25
select select "963"
click at [195, 216] on select "Select an item 2T3T(30/child) 3T4T(30/child) 4T5T(30/child) Cloth Diaper Kit (s…" at bounding box center [355, 228] width 321 height 25
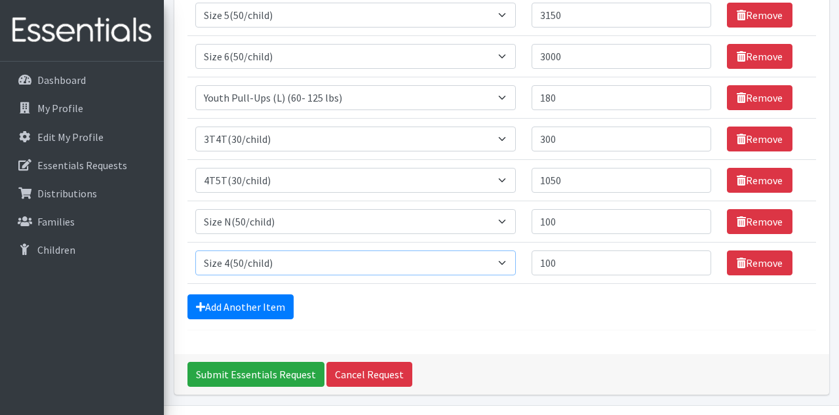
scroll to position [625, 0]
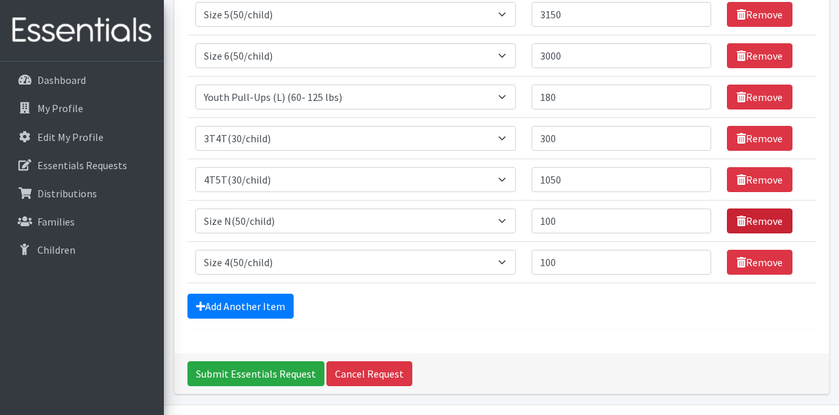
click at [768, 214] on link "Remove" at bounding box center [760, 220] width 66 height 25
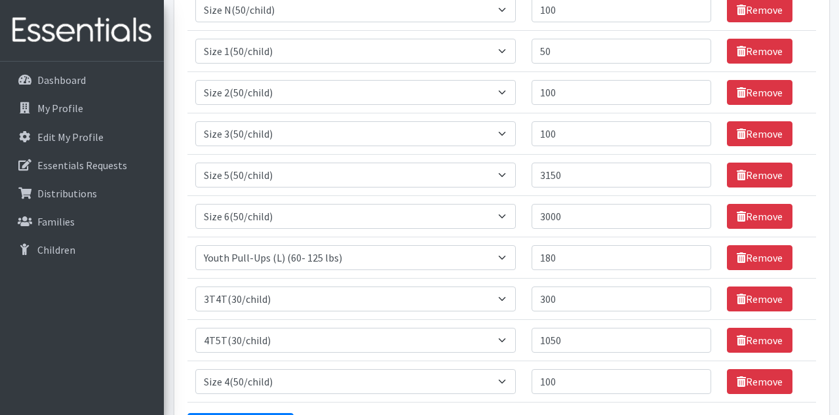
scroll to position [469, 0]
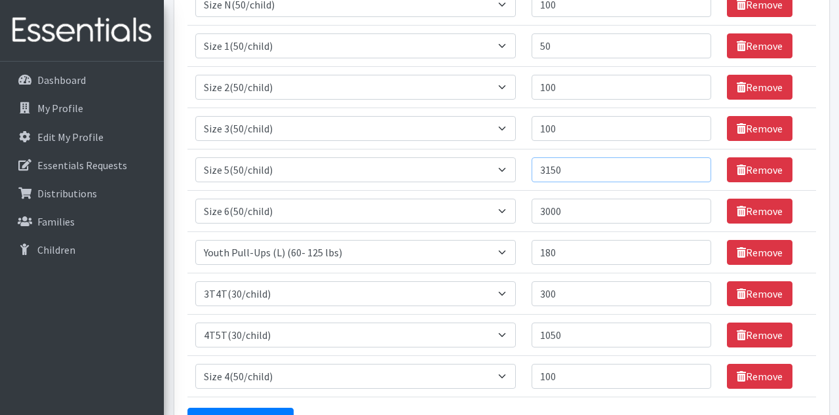
click at [562, 170] on input "3150" at bounding box center [622, 169] width 180 height 25
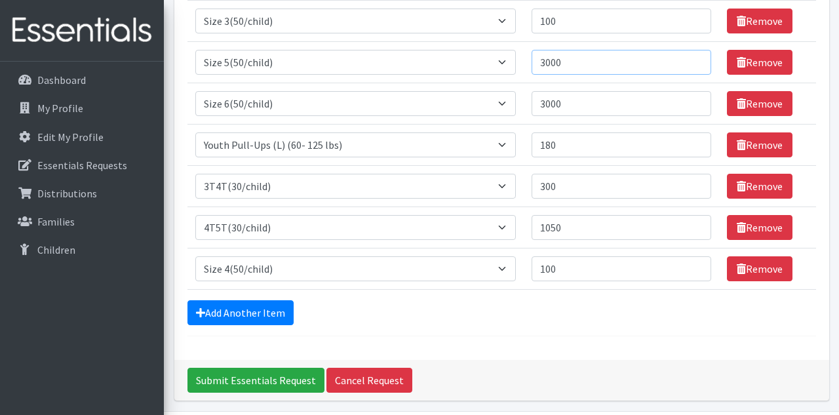
scroll to position [617, 0]
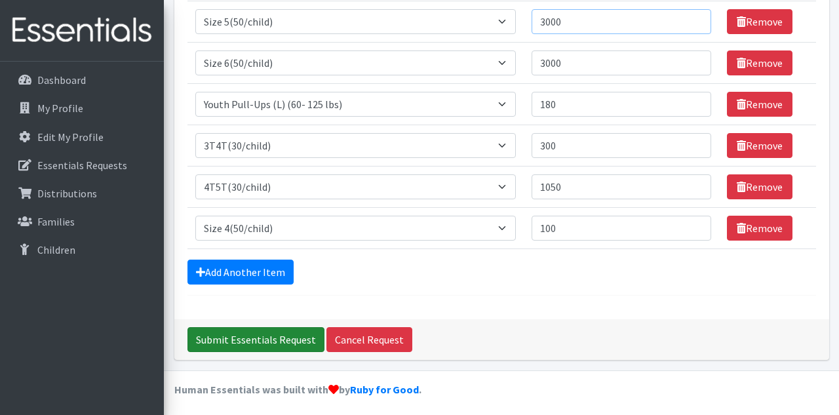
type input "3000"
click at [260, 340] on input "Submit Essentials Request" at bounding box center [255, 339] width 137 height 25
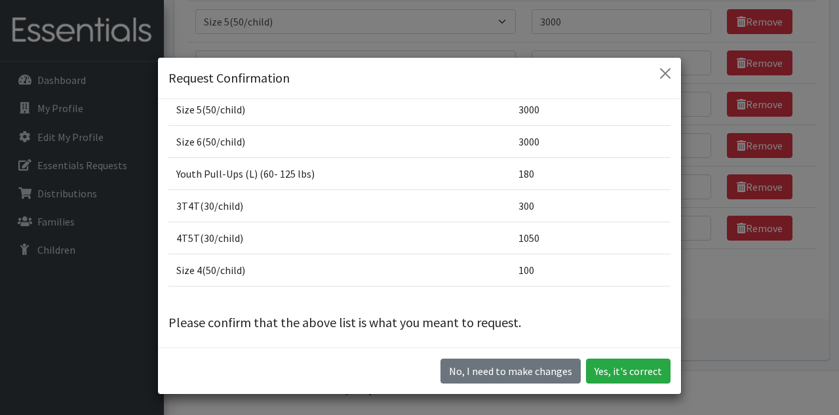
scroll to position [180, 0]
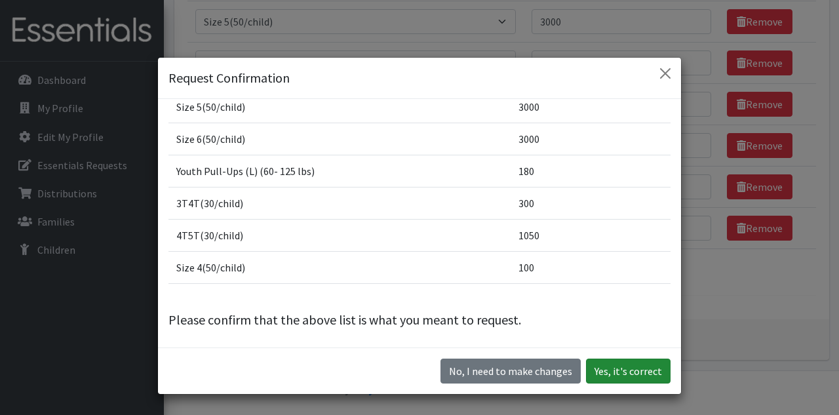
click at [637, 375] on button "Yes, it's correct" at bounding box center [628, 370] width 85 height 25
